Goal: Task Accomplishment & Management: Use online tool/utility

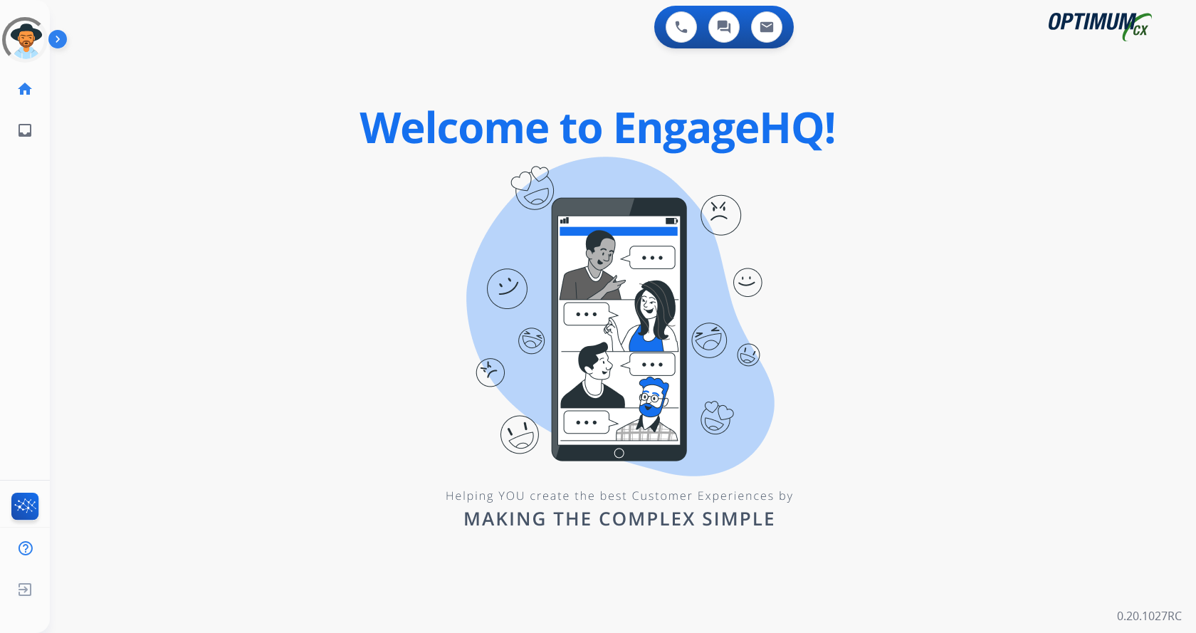
click at [55, 36] on img at bounding box center [60, 41] width 24 height 27
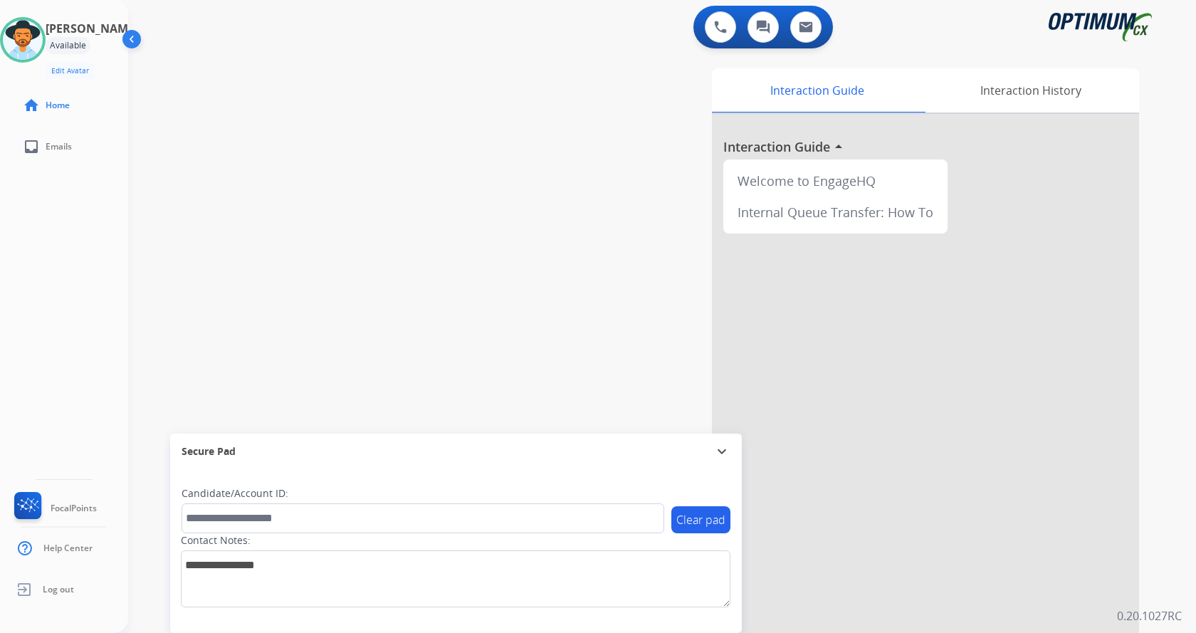
click at [381, 239] on div "swap_horiz Break voice bridge close_fullscreen Connect 3-Way Call merge_type Se…" at bounding box center [645, 348] width 1034 height 594
click at [597, 330] on div "Interaction Guide Interaction History Interaction Guide arrow_drop_up Welcome t…" at bounding box center [829, 356] width 620 height 577
click at [35, 320] on div "[PERSON_NAME] Available Edit Avatar Agent: [PERSON_NAME] Profile: Gen_Bilingual…" at bounding box center [64, 316] width 128 height 633
drag, startPoint x: 529, startPoint y: 221, endPoint x: 414, endPoint y: 169, distance: 126.5
click at [528, 221] on div "Interaction Guide Interaction History Interaction Guide arrow_drop_up Welcome t…" at bounding box center [829, 356] width 620 height 577
